Goal: Information Seeking & Learning: Find specific fact

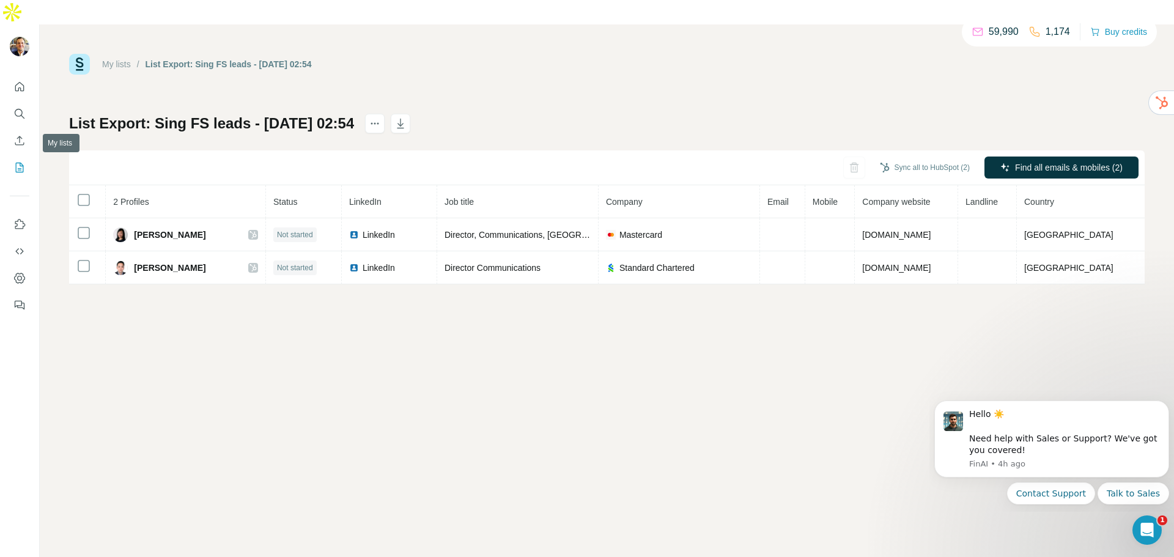
click at [18, 161] on icon "My lists" at bounding box center [19, 167] width 12 height 12
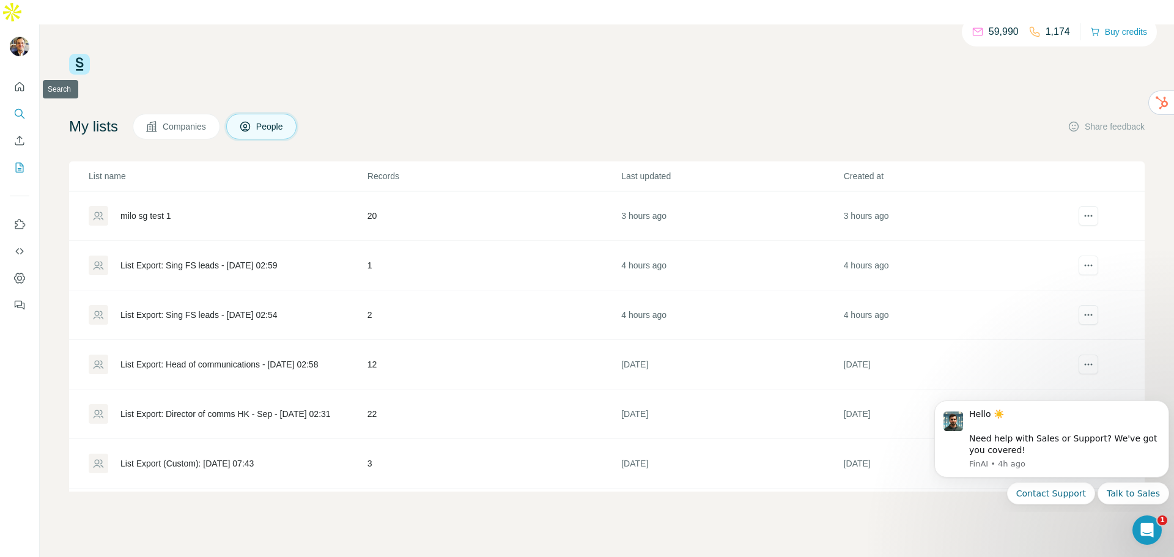
click at [21, 115] on icon "Search" at bounding box center [23, 117] width 4 height 4
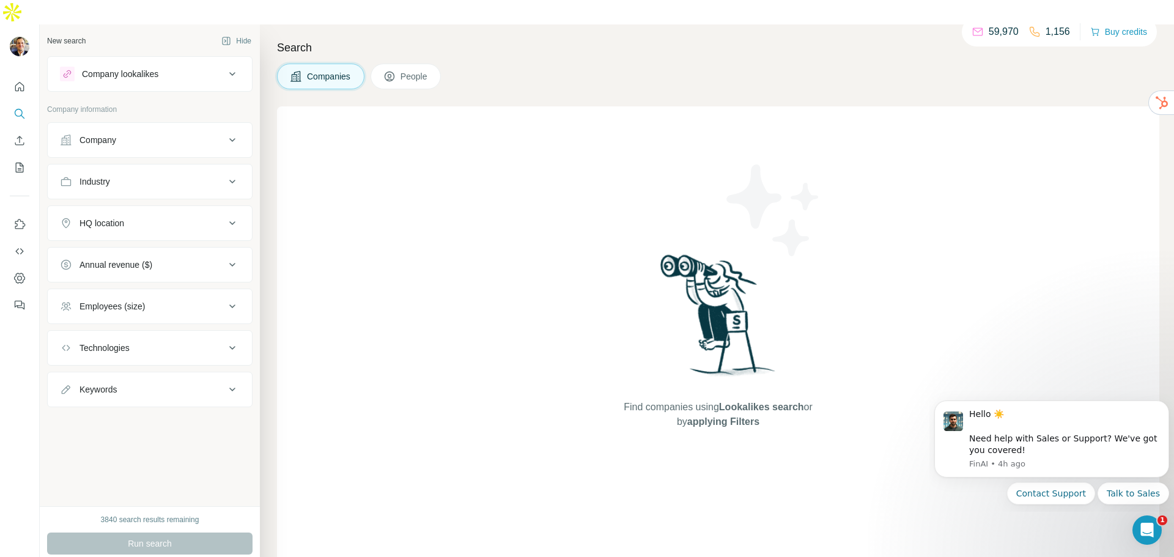
click at [413, 70] on span "People" at bounding box center [414, 76] width 28 height 12
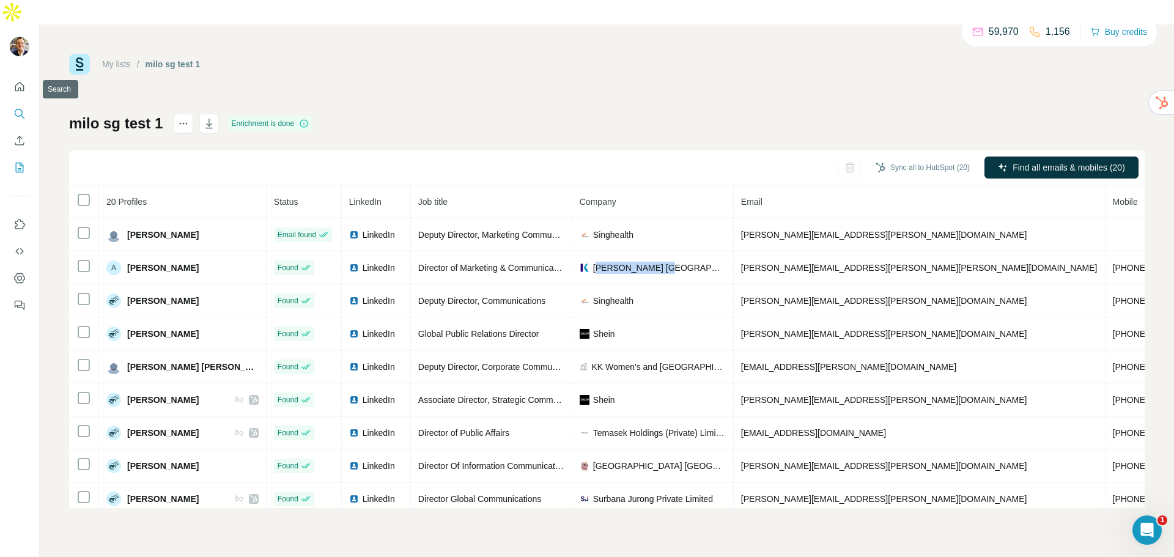
click at [16, 108] on icon "Search" at bounding box center [19, 114] width 12 height 12
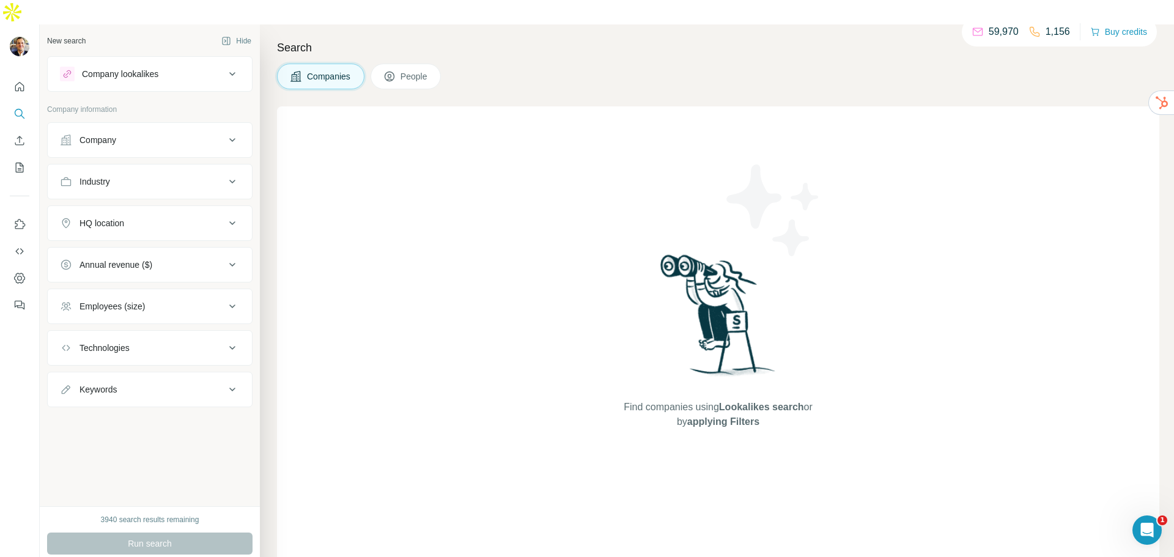
click at [402, 64] on button "People" at bounding box center [405, 77] width 71 height 26
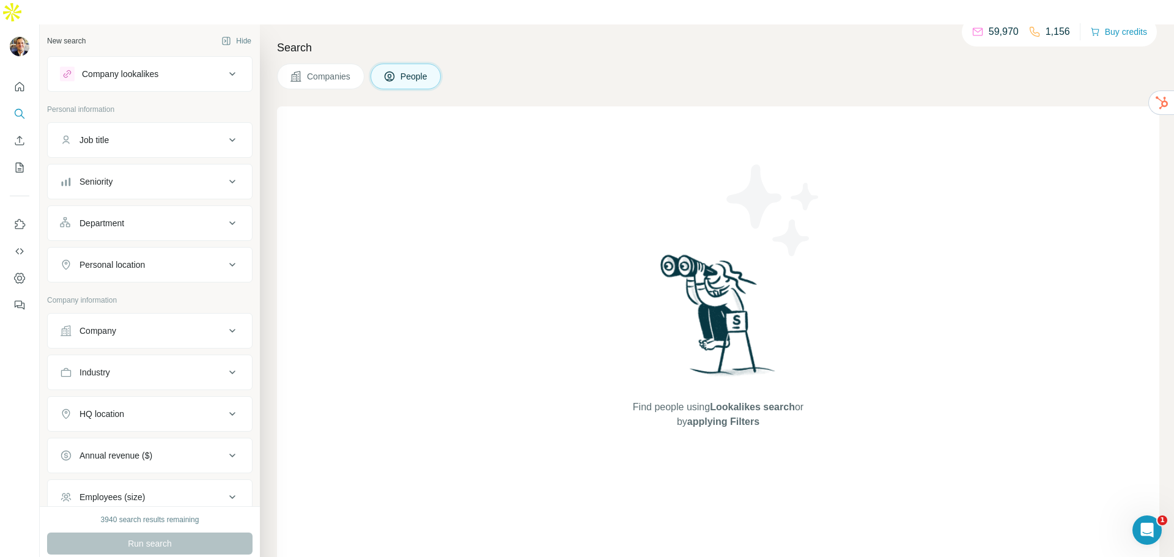
click at [195, 217] on div "Department" at bounding box center [142, 223] width 165 height 12
click at [337, 70] on span "Companies" at bounding box center [329, 76] width 45 height 12
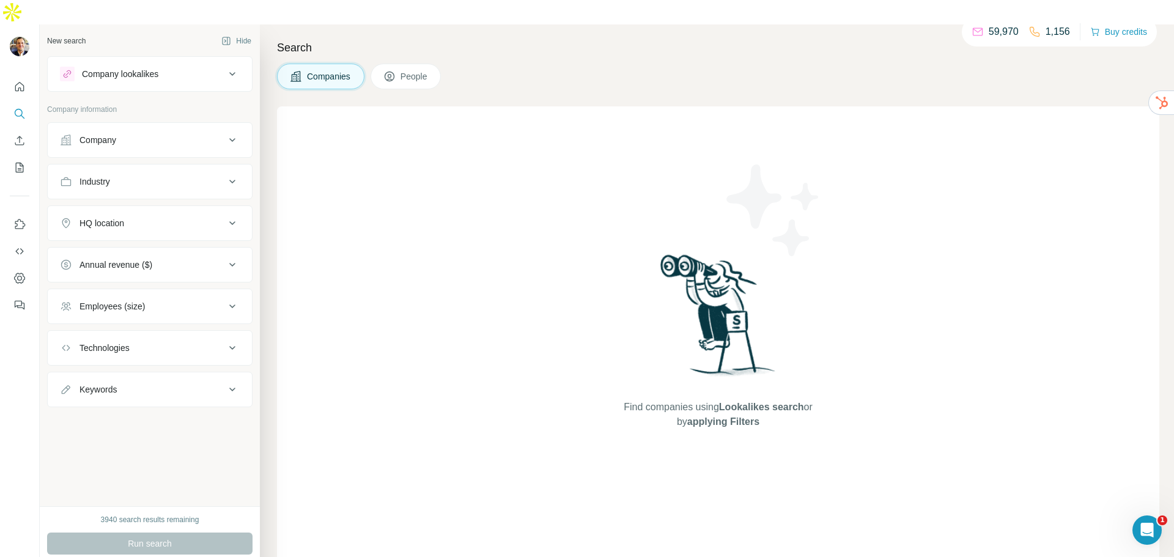
click at [207, 67] on div "Company lookalikes" at bounding box center [142, 74] width 165 height 15
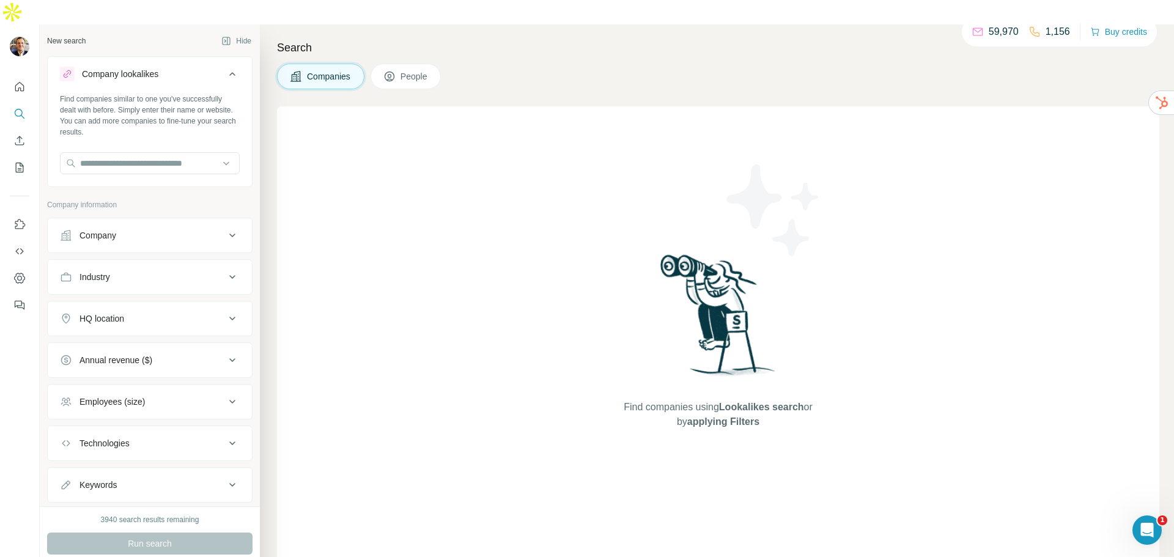
click at [207, 67] on div "Company lookalikes" at bounding box center [142, 74] width 165 height 15
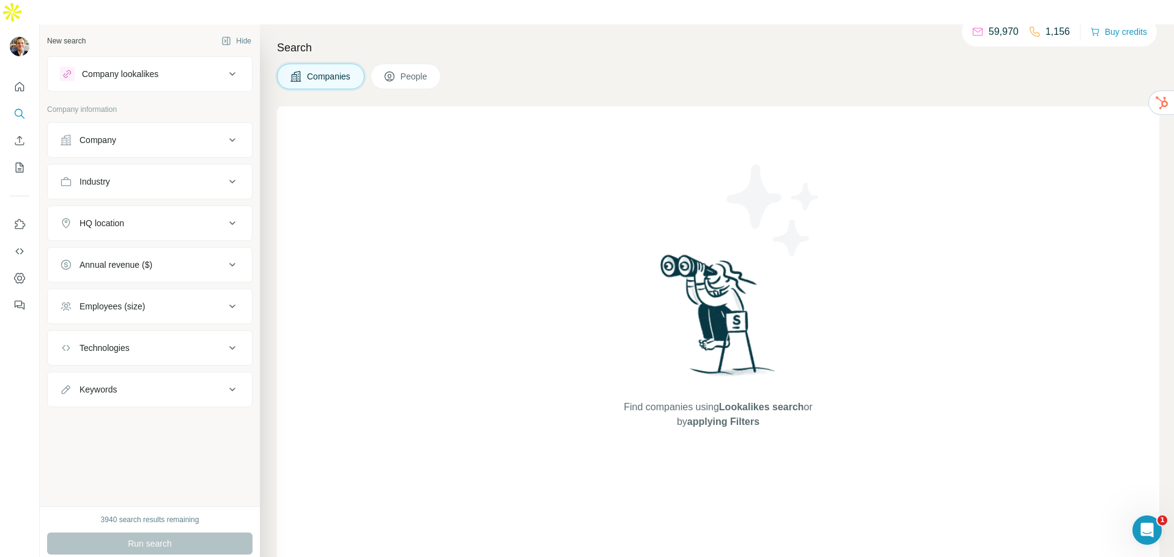
click at [411, 70] on span "People" at bounding box center [414, 76] width 28 height 12
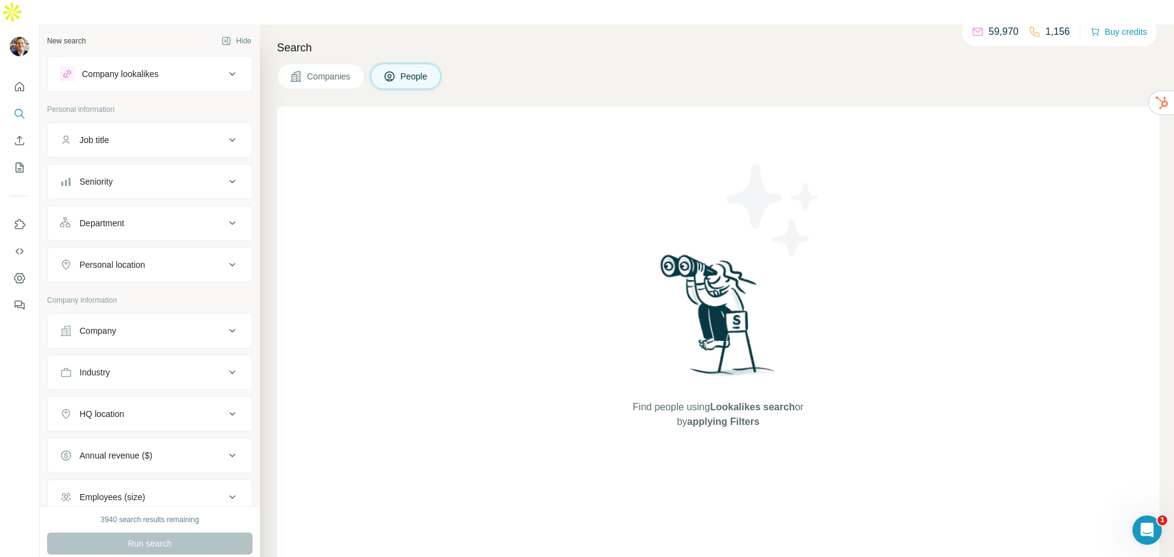
click at [156, 253] on button "Personal location" at bounding box center [150, 264] width 204 height 29
click at [138, 284] on input "text" at bounding box center [150, 295] width 180 height 22
type input "*********"
click at [161, 303] on div "🇸🇬 [GEOGRAPHIC_DATA]" at bounding box center [145, 303] width 150 height 15
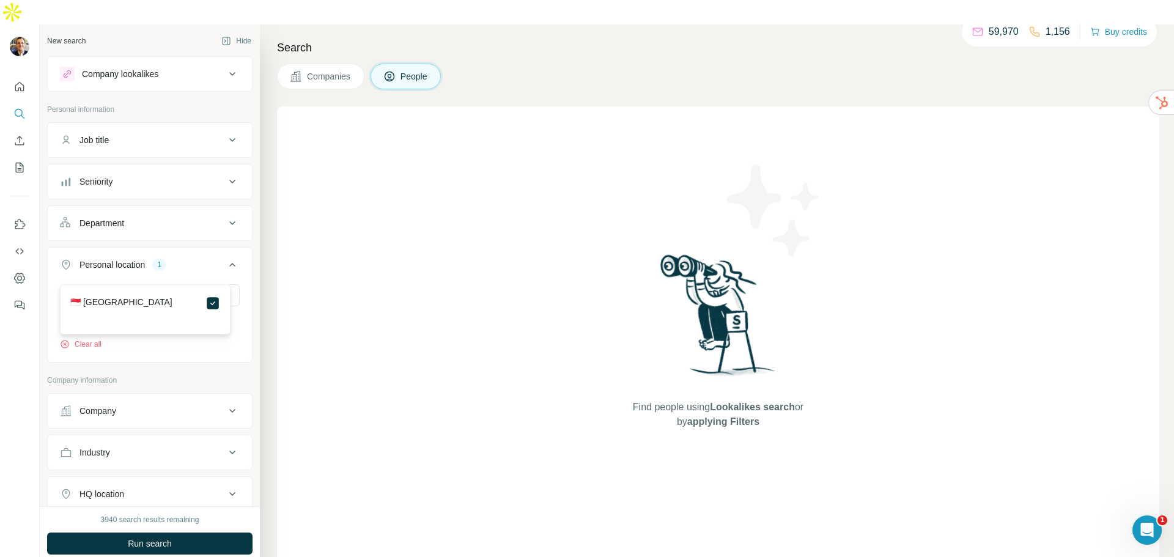
click at [238, 375] on p "Company information" at bounding box center [149, 380] width 205 height 11
click at [183, 217] on div "Department" at bounding box center [142, 223] width 165 height 12
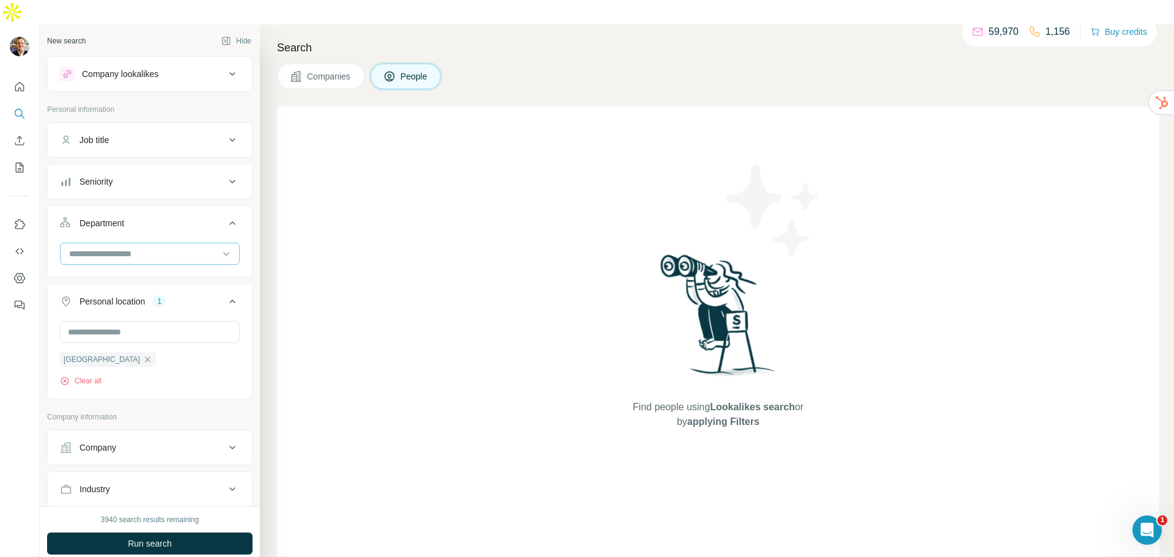
click at [164, 247] on input at bounding box center [143, 253] width 151 height 13
click at [158, 300] on p "PR and Communications" at bounding box center [117, 303] width 95 height 12
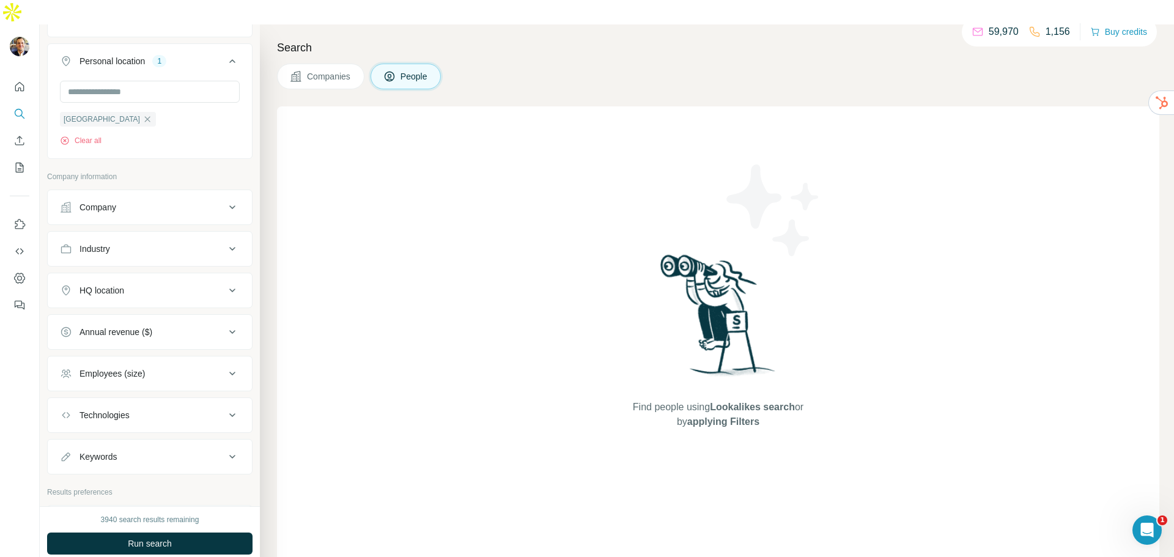
scroll to position [306, 0]
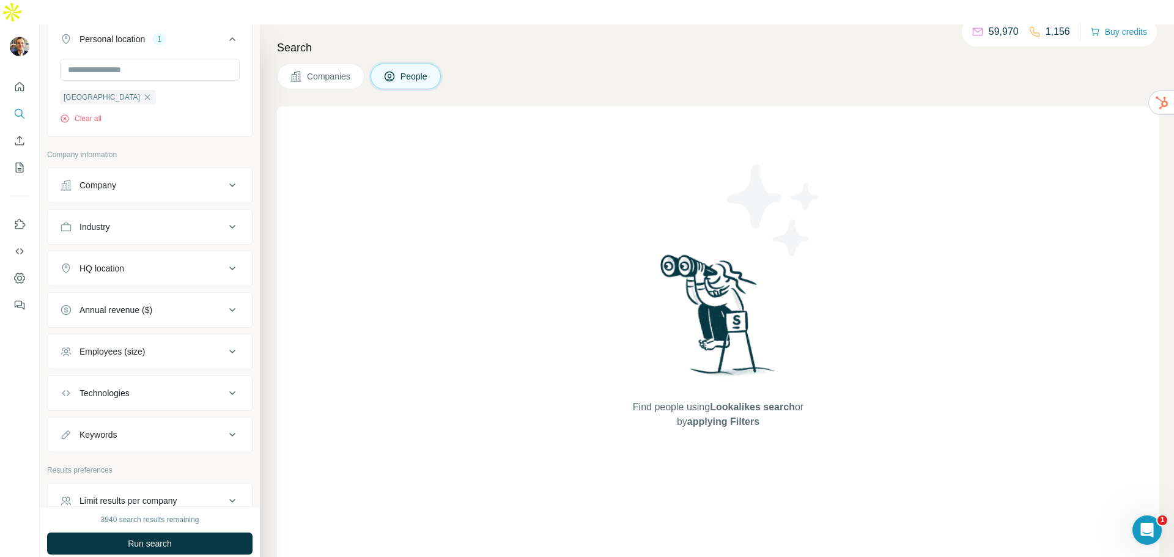
click at [170, 221] on div "Industry" at bounding box center [142, 227] width 165 height 12
click at [146, 251] on input at bounding box center [143, 257] width 151 height 13
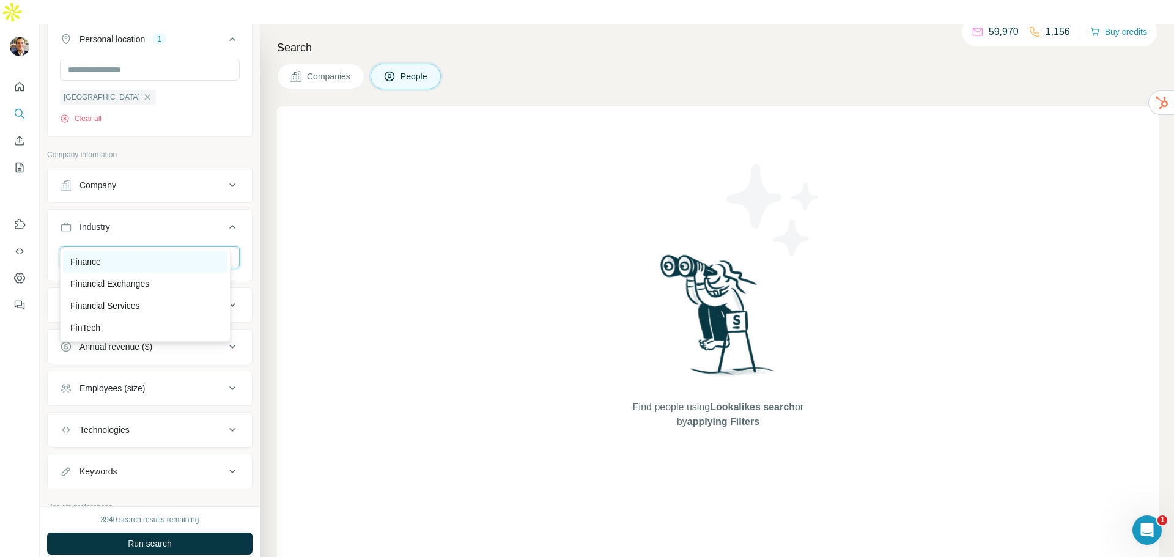
type input "***"
click at [135, 266] on div "Finance" at bounding box center [145, 261] width 150 height 12
click at [145, 251] on input at bounding box center [143, 257] width 151 height 13
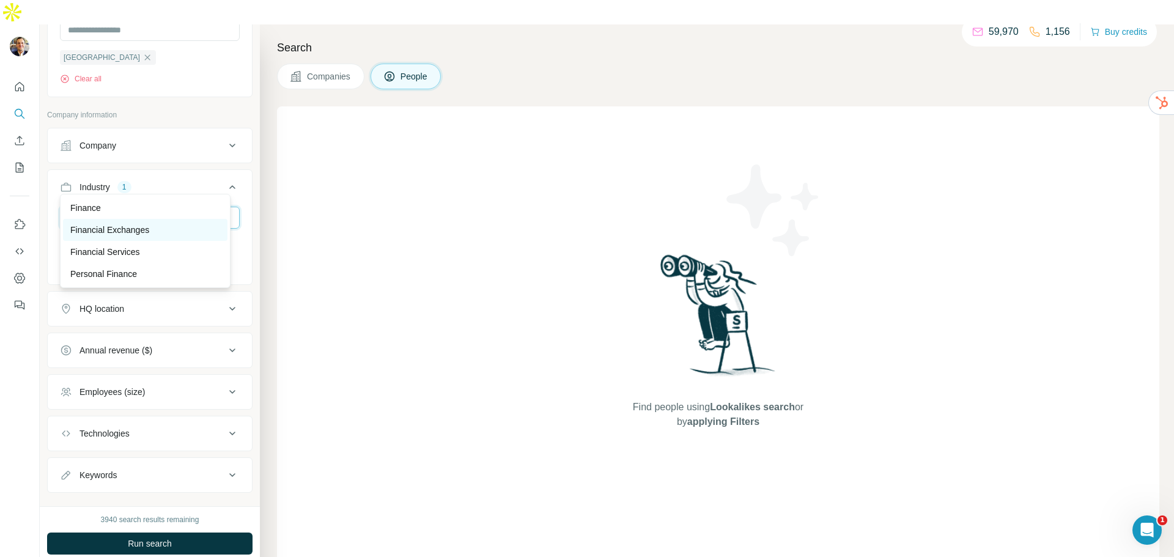
scroll to position [367, 0]
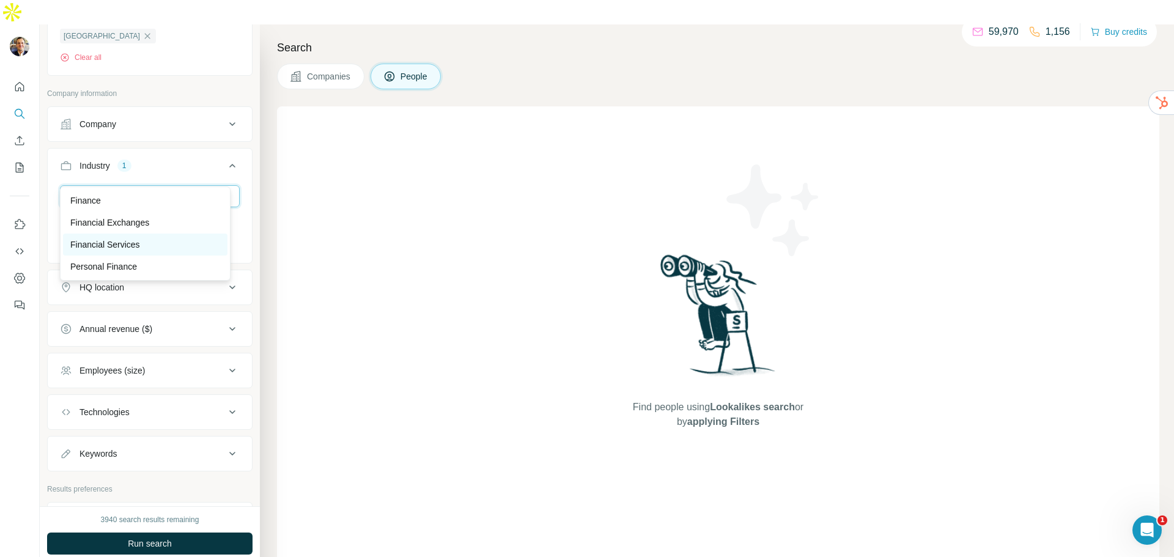
type input "******"
click at [171, 246] on div "Financial Services" at bounding box center [145, 244] width 150 height 12
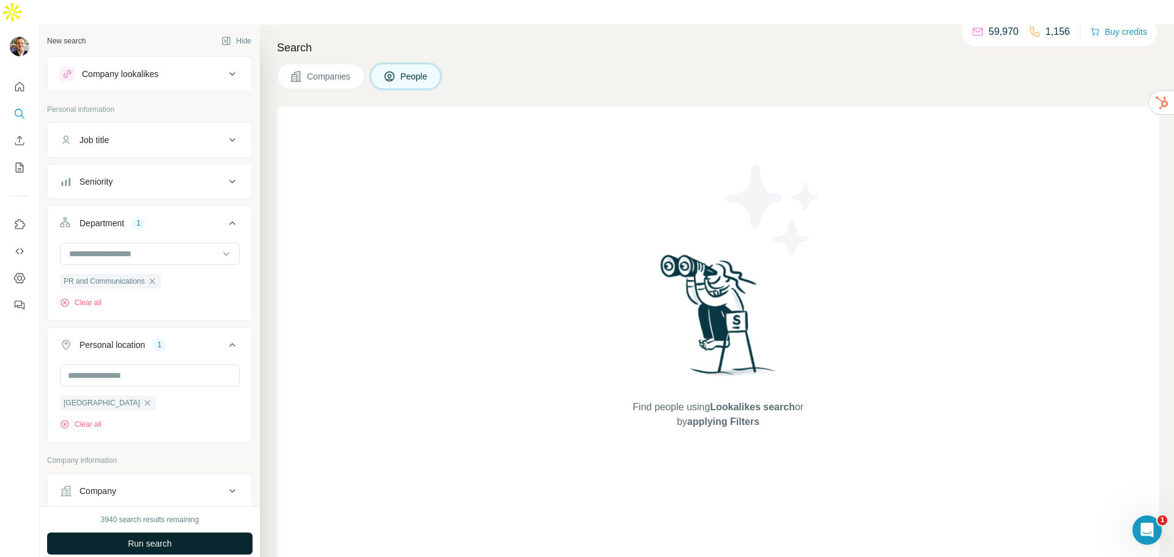
click at [157, 537] on span "Run search" at bounding box center [150, 543] width 44 height 12
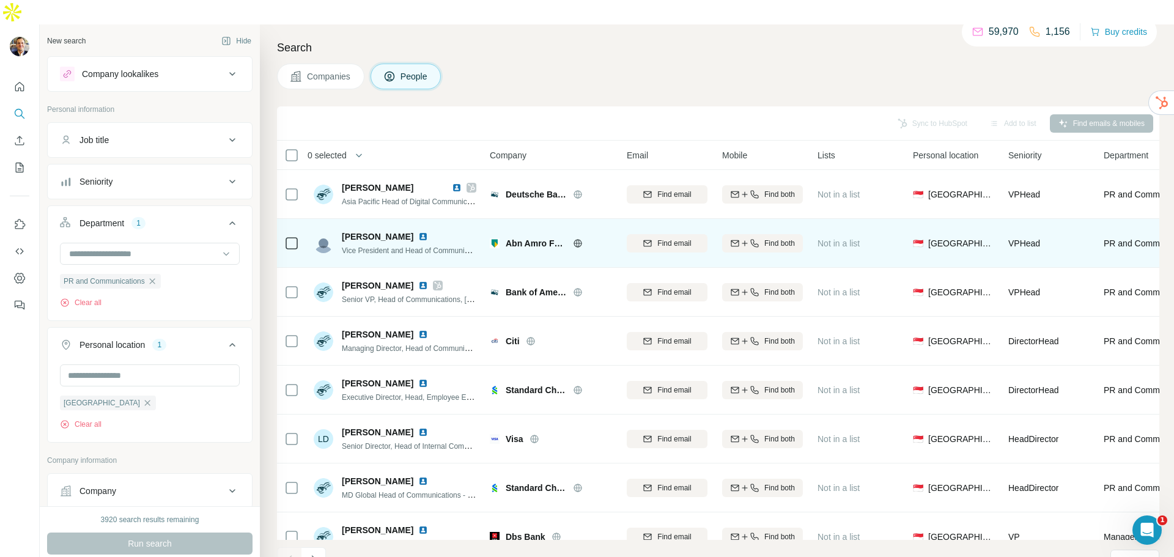
drag, startPoint x: 405, startPoint y: 212, endPoint x: 340, endPoint y: 215, distance: 64.9
click at [340, 230] on div "[PERSON_NAME] Vice President and Head of Communications, [GEOGRAPHIC_DATA]" at bounding box center [395, 243] width 163 height 26
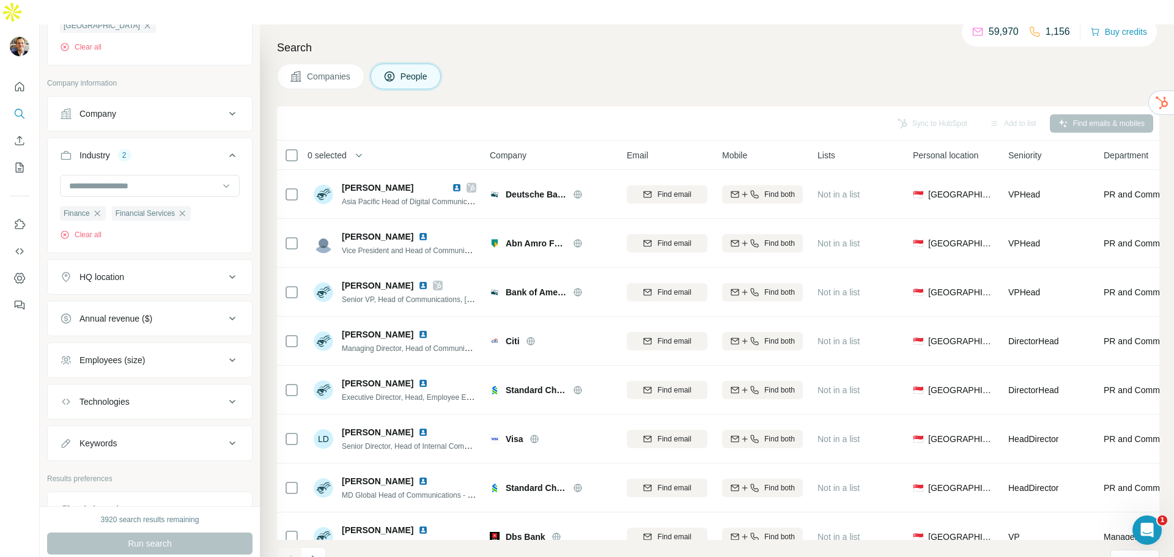
scroll to position [456, 0]
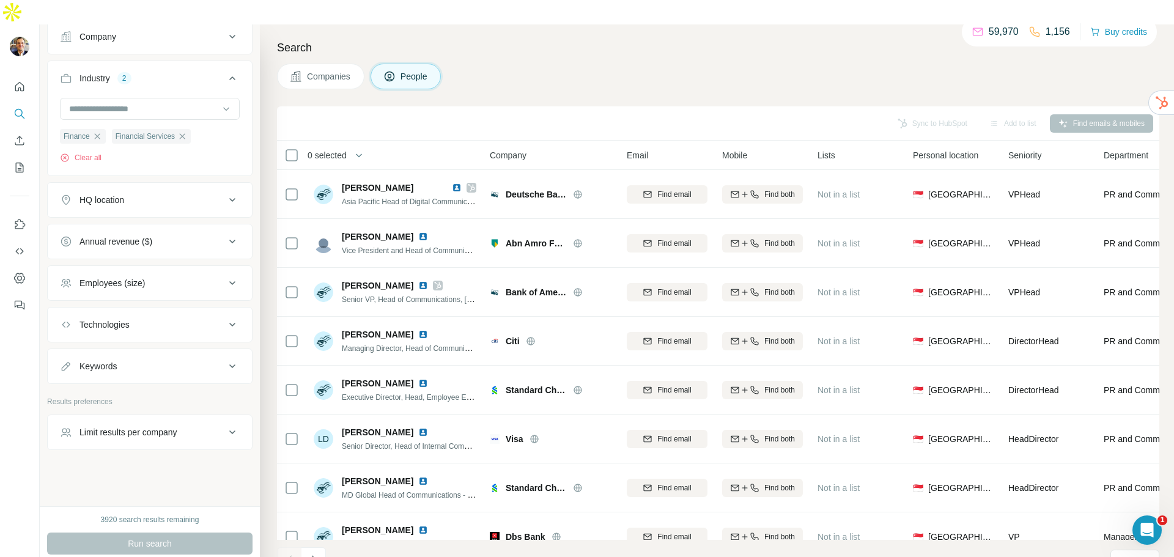
click at [190, 417] on button "Limit results per company" at bounding box center [150, 431] width 204 height 29
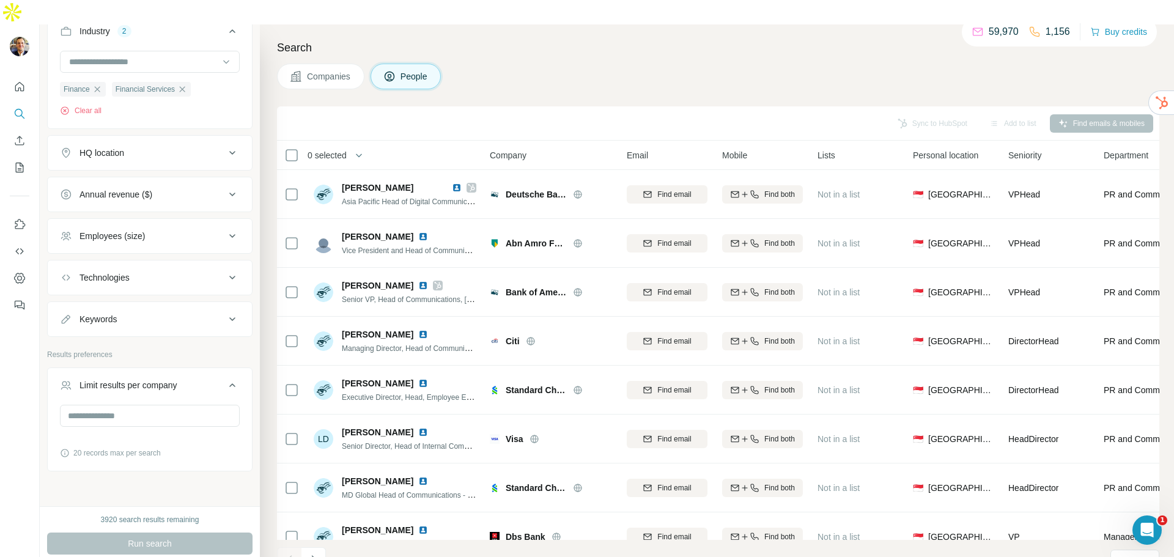
scroll to position [524, 0]
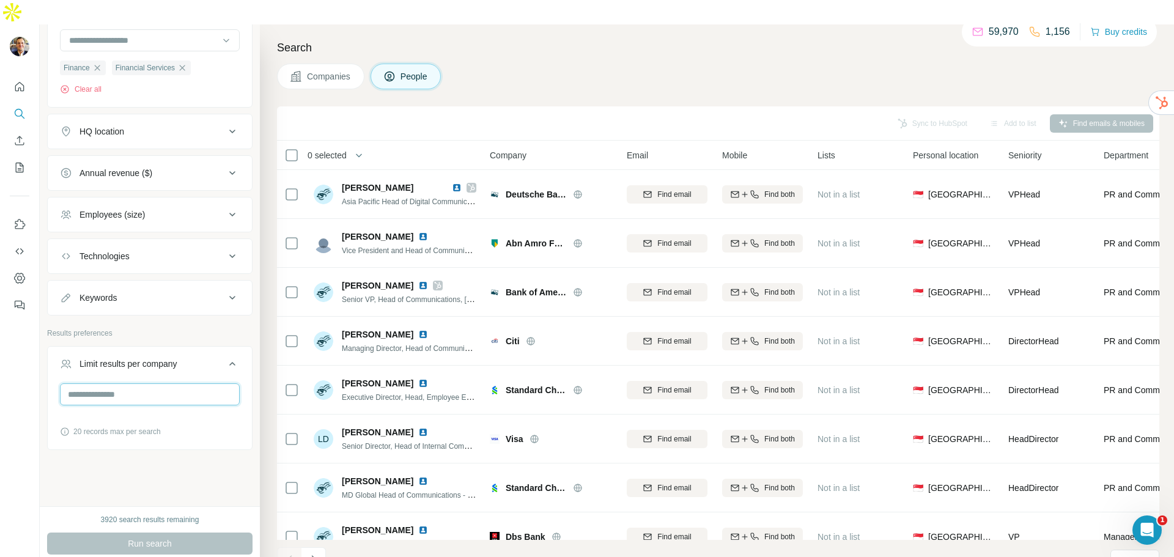
click at [175, 383] on input "number" at bounding box center [150, 394] width 180 height 22
type input "*"
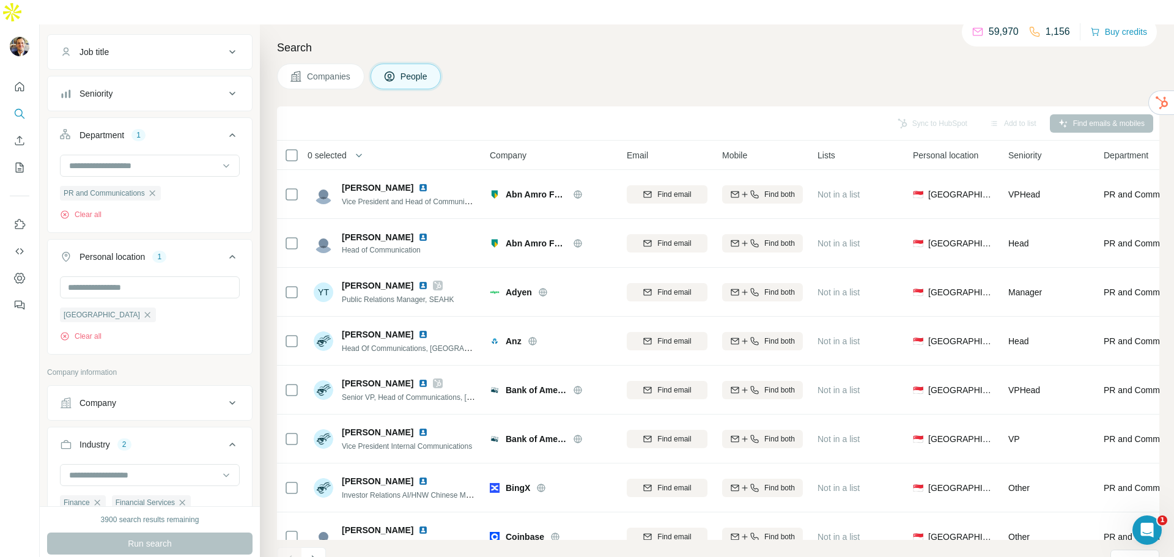
scroll to position [35, 0]
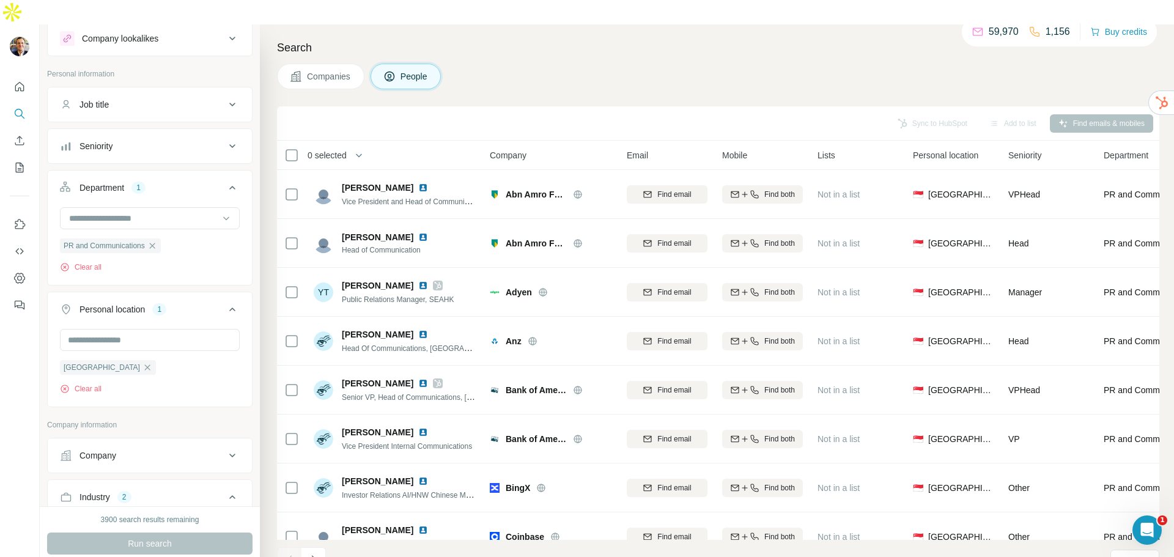
click at [141, 140] on div "Seniority" at bounding box center [142, 146] width 165 height 12
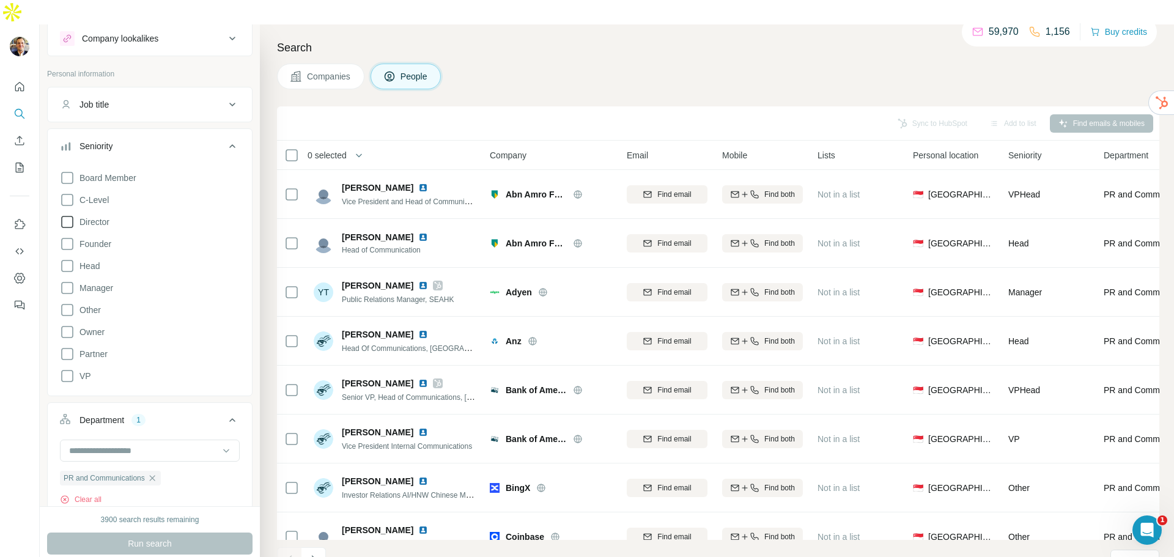
click at [63, 215] on icon at bounding box center [67, 222] width 15 height 15
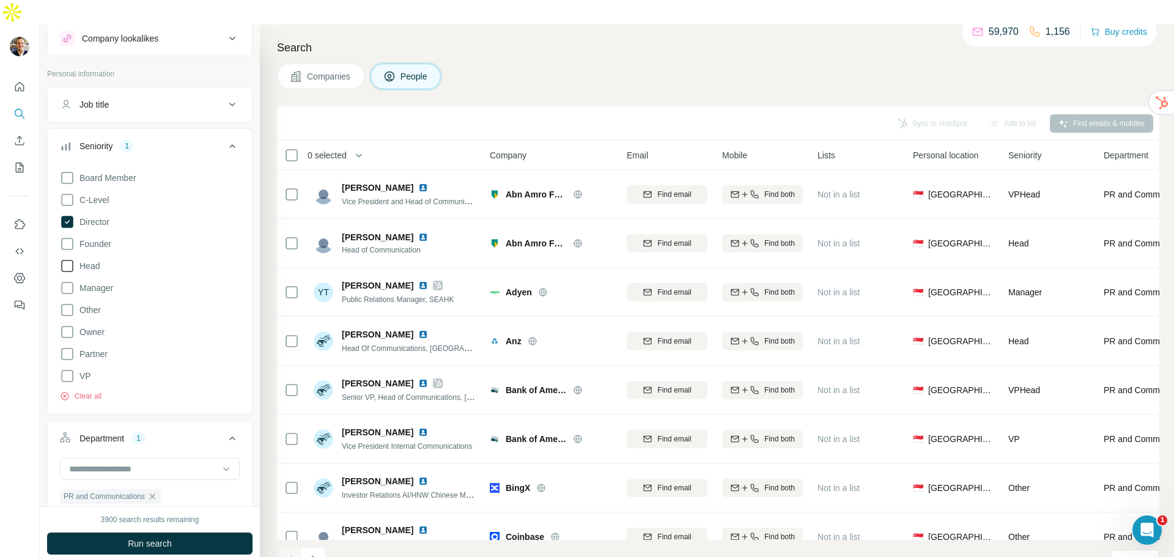
click at [68, 237] on icon at bounding box center [67, 244] width 15 height 15
click at [68, 259] on icon at bounding box center [67, 266] width 15 height 15
click at [67, 369] on icon at bounding box center [67, 376] width 15 height 15
click at [174, 532] on button "Run search" at bounding box center [149, 543] width 205 height 22
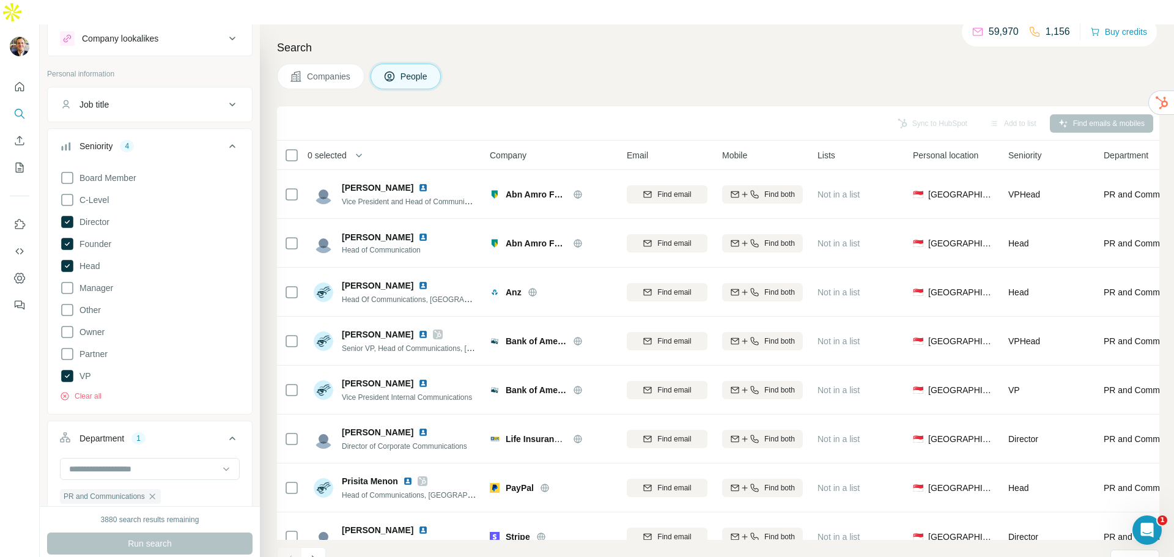
click at [229, 139] on icon at bounding box center [232, 146] width 15 height 15
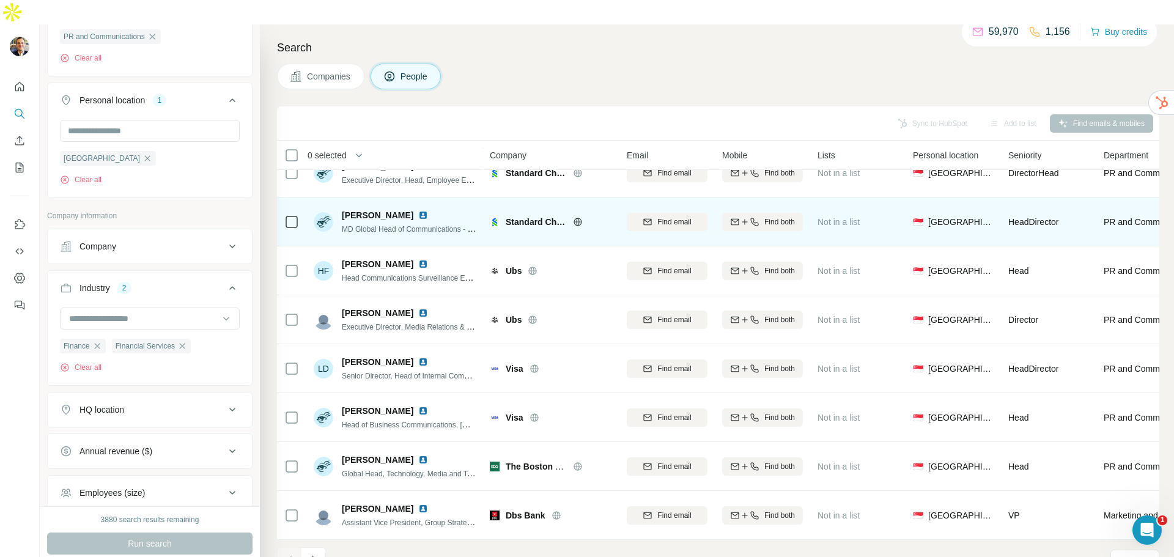
scroll to position [614, 0]
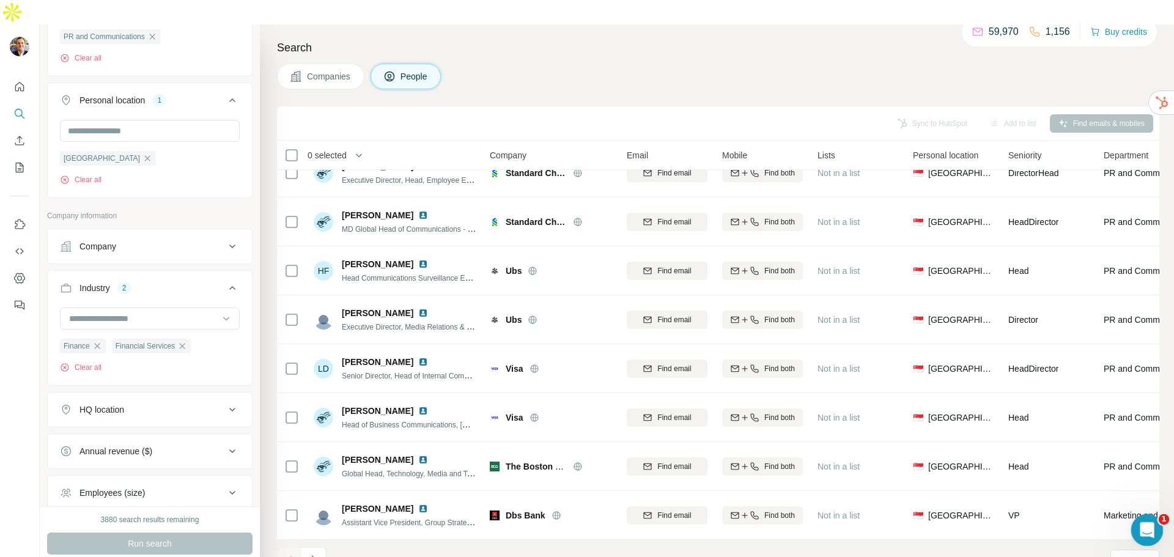
drag, startPoint x: 1147, startPoint y: 528, endPoint x: 1159, endPoint y: 423, distance: 105.8
click at [1159, 513] on html at bounding box center [1144, 527] width 29 height 29
click at [1120, 554] on p "20" at bounding box center [1123, 560] width 10 height 12
click at [1120, 554] on input at bounding box center [1136, 560] width 37 height 13
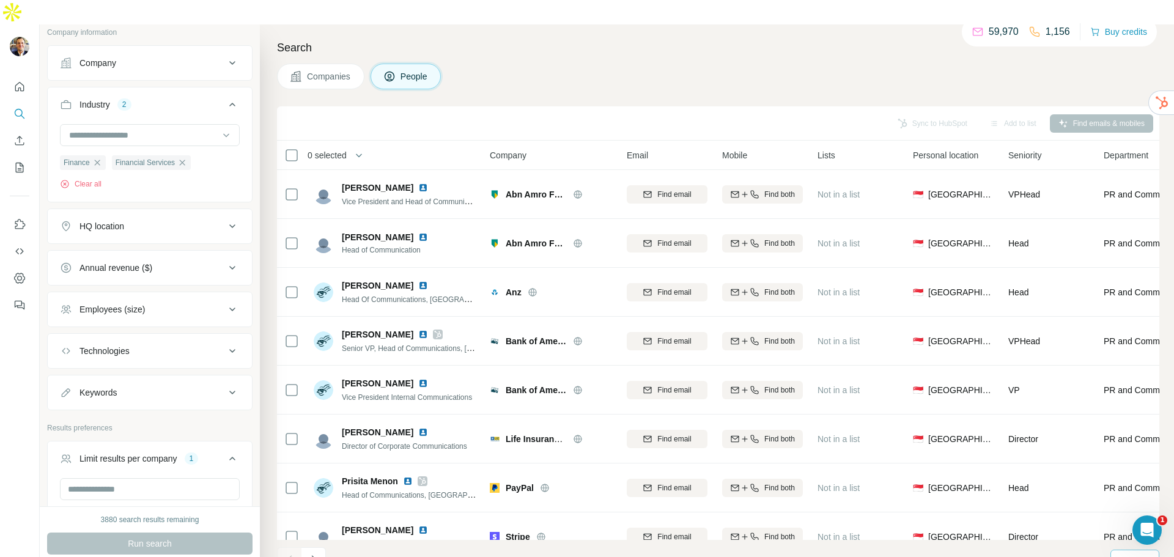
click at [1119, 554] on p "20" at bounding box center [1123, 560] width 10 height 12
click at [549, 540] on footer "1 - 20 of 10,000 results Rows per page 20" at bounding box center [718, 561] width 882 height 42
click at [307, 553] on icon "Navigate to next page" at bounding box center [313, 559] width 12 height 12
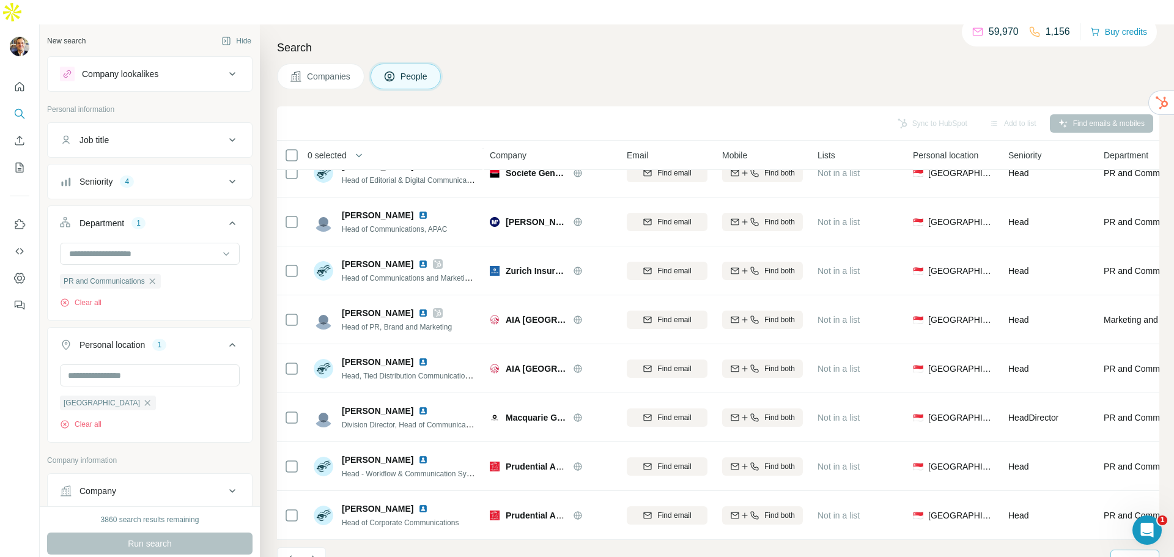
click at [193, 175] on div "Seniority 4" at bounding box center [142, 181] width 165 height 12
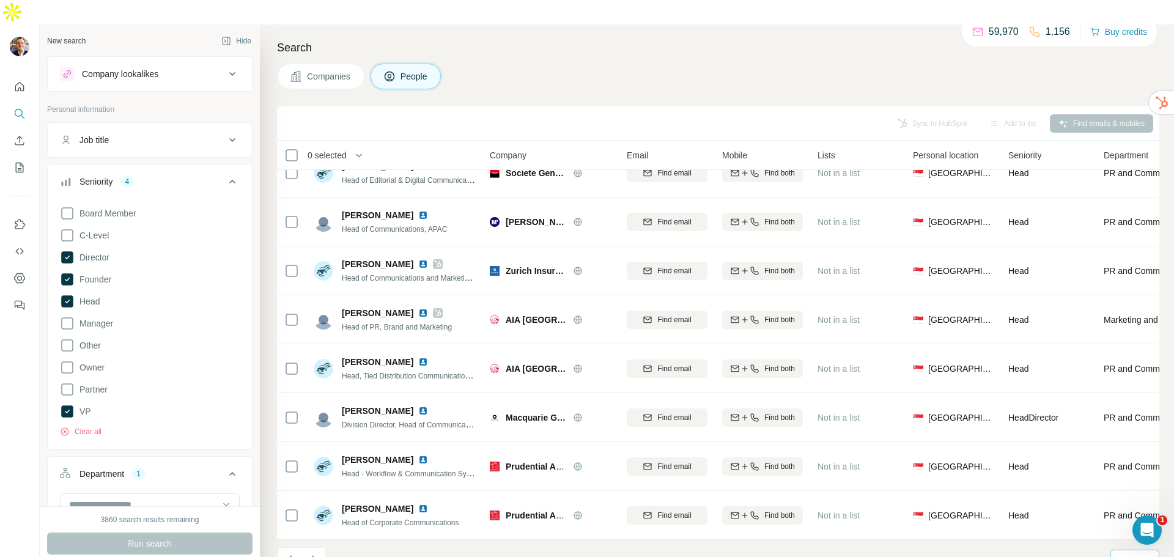
click at [560, 39] on h4 "Search" at bounding box center [718, 47] width 882 height 17
click at [225, 174] on icon at bounding box center [232, 181] width 15 height 15
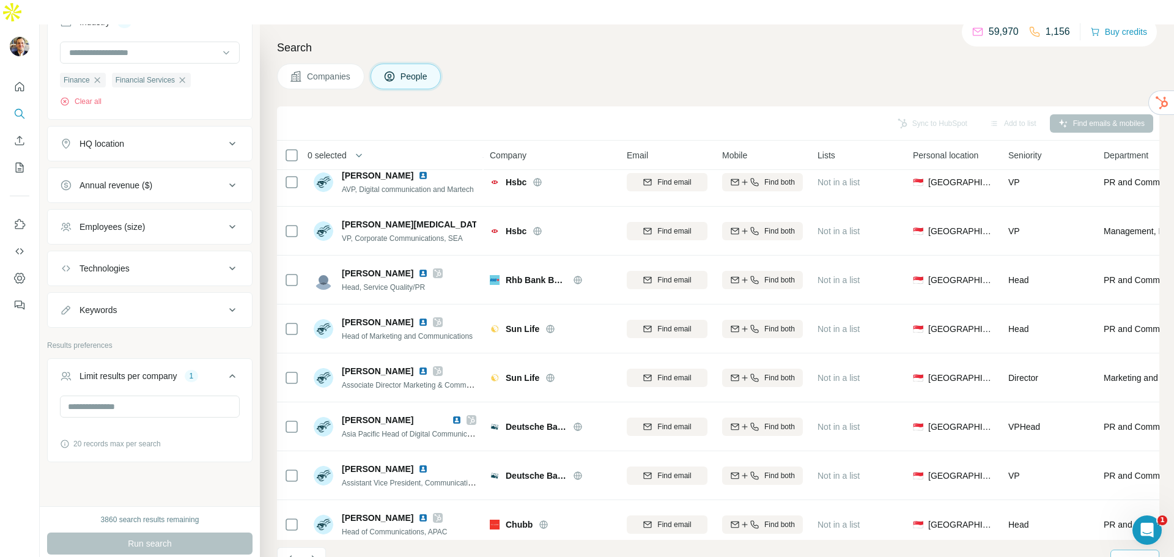
scroll to position [524, 0]
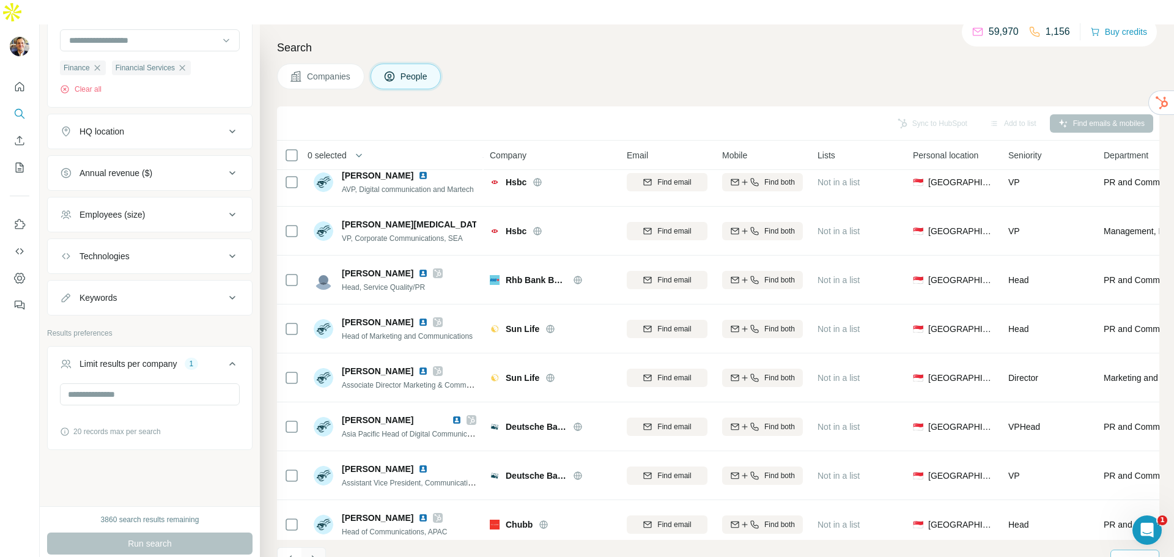
click at [317, 553] on icon "Navigate to next page" at bounding box center [313, 559] width 12 height 12
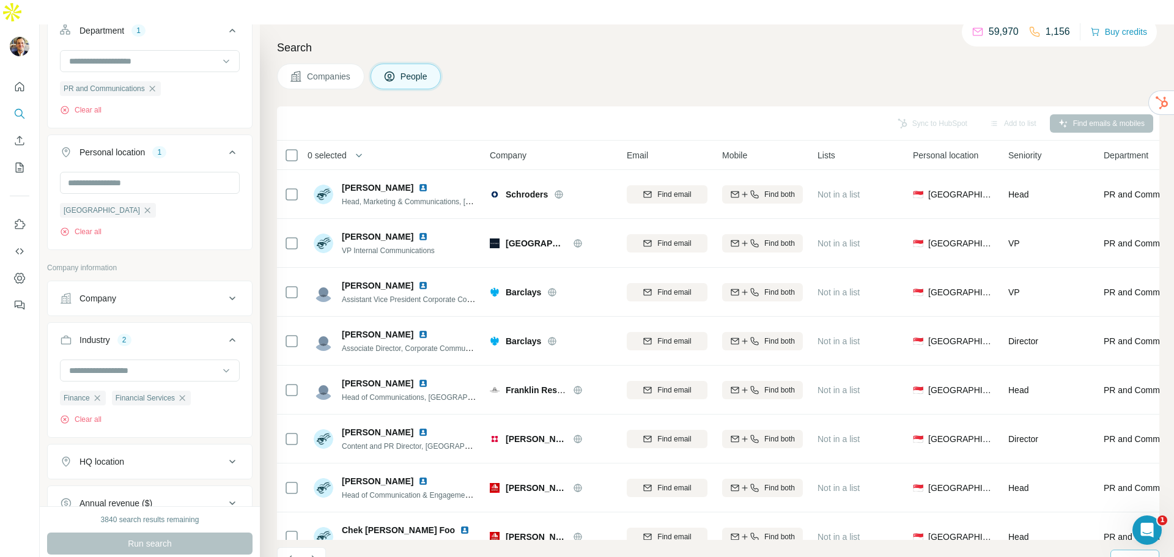
scroll to position [0, 0]
